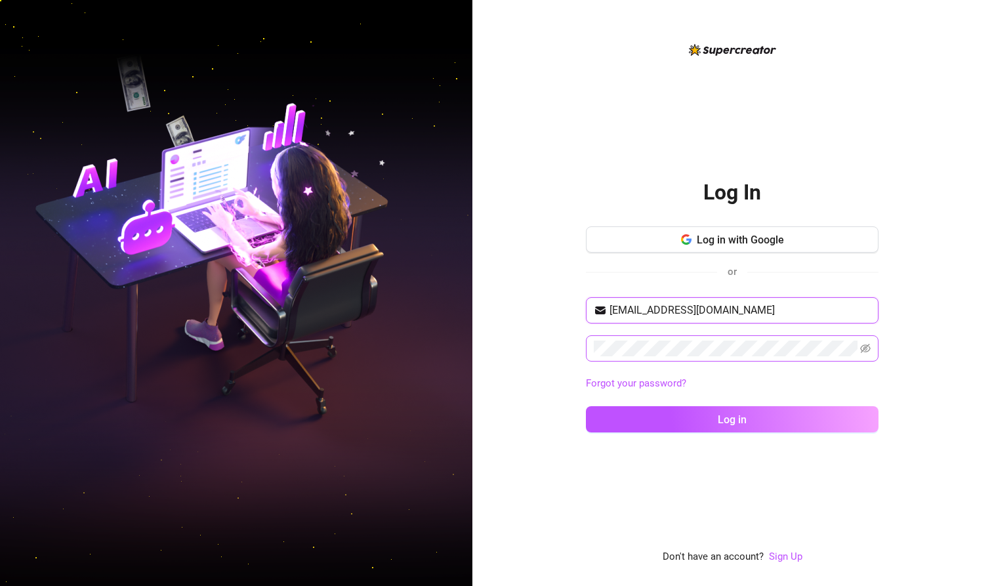
type input "Samantha.Grey4200@gmail.com"
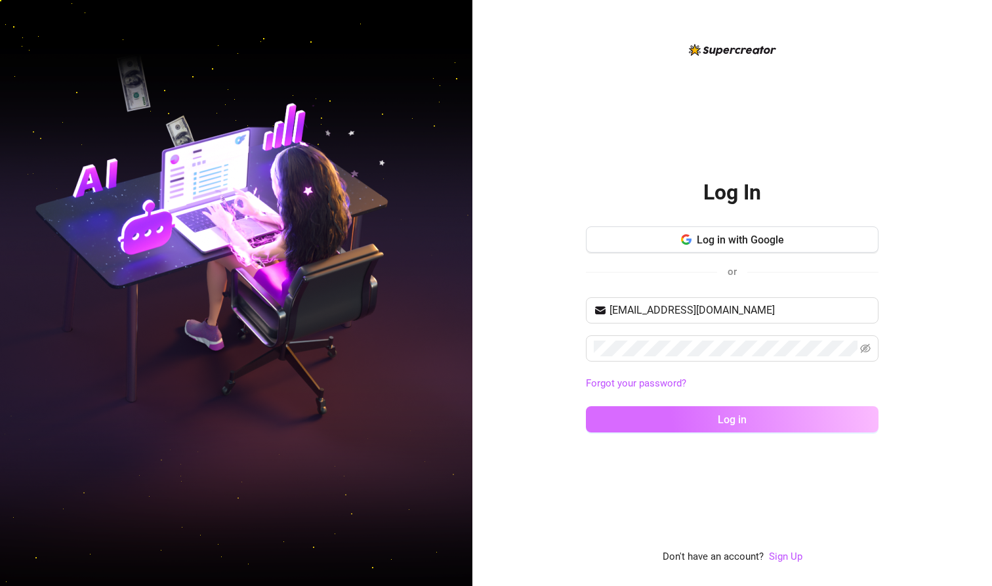
click at [716, 421] on button "Log in" at bounding box center [732, 419] width 293 height 26
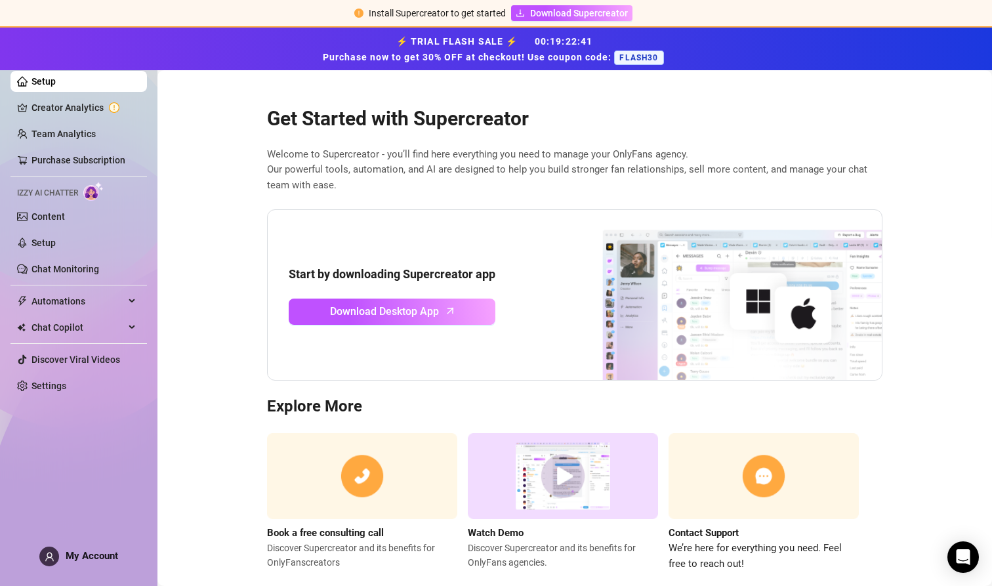
click at [567, 472] on img at bounding box center [563, 476] width 190 height 86
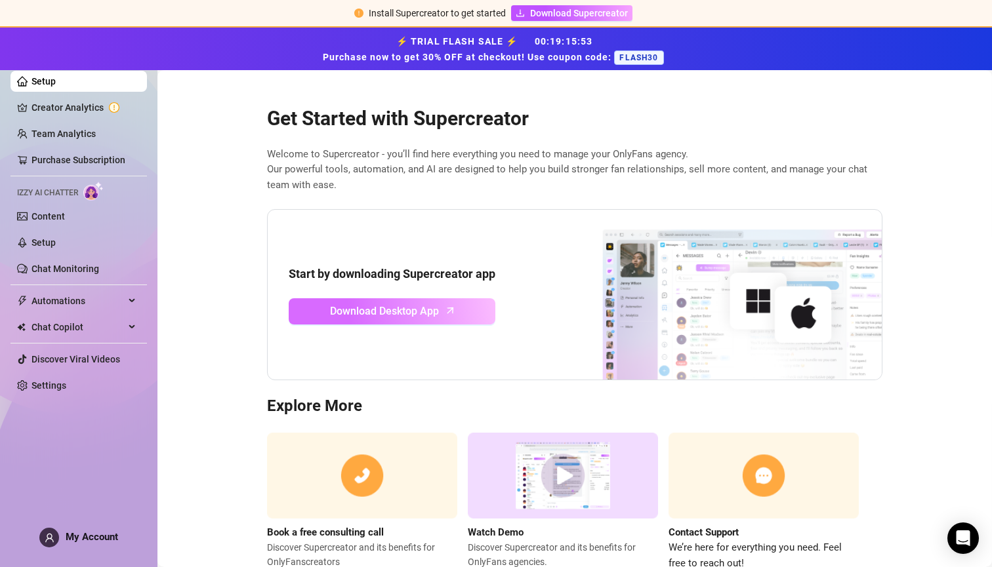
click at [437, 306] on span "Download Desktop App" at bounding box center [384, 311] width 109 height 16
